Goal: Check status: Check status

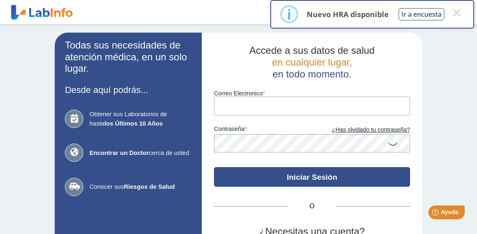
type input "[EMAIL_ADDRESS][PERSON_NAME][DOMAIN_NAME]"
click at [329, 173] on button "Iniciar Sesión" at bounding box center [312, 177] width 196 height 20
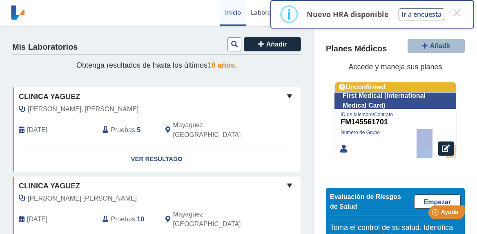
scroll to position [122, 0]
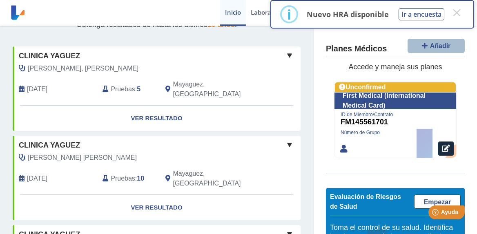
click at [284, 54] on span at bounding box center [289, 56] width 10 height 10
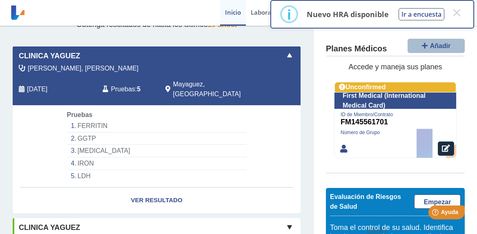
click at [123, 84] on span "Pruebas" at bounding box center [123, 89] width 24 height 10
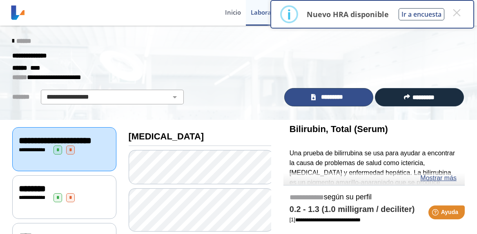
click at [321, 93] on span "*********" at bounding box center [332, 97] width 28 height 9
